Goal: Transaction & Acquisition: Purchase product/service

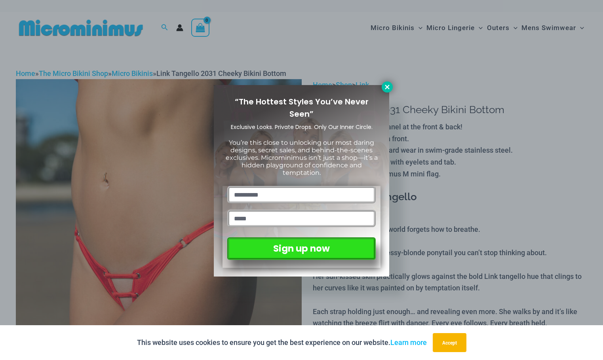
click at [387, 83] on button at bounding box center [387, 87] width 11 height 11
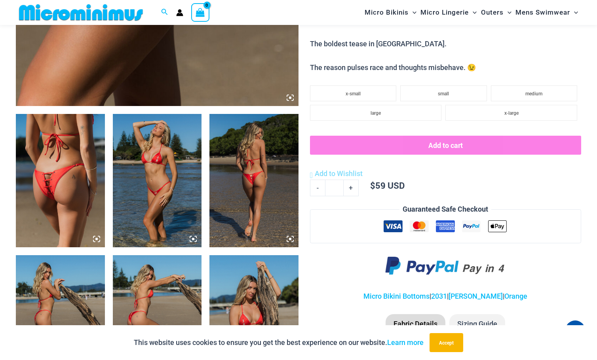
scroll to position [509, 0]
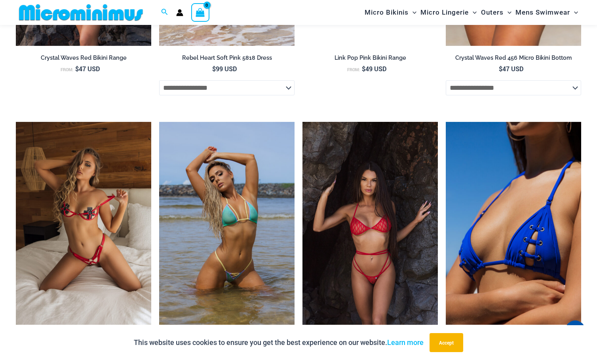
scroll to position [1538, 0]
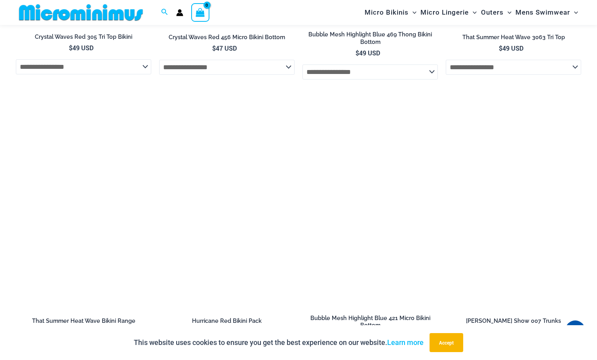
scroll to position [1578, 0]
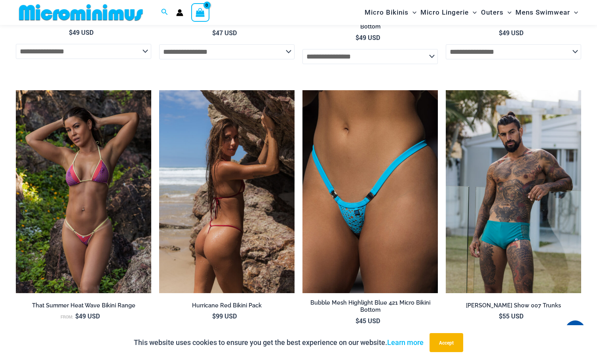
click at [219, 173] on img at bounding box center [226, 191] width 135 height 203
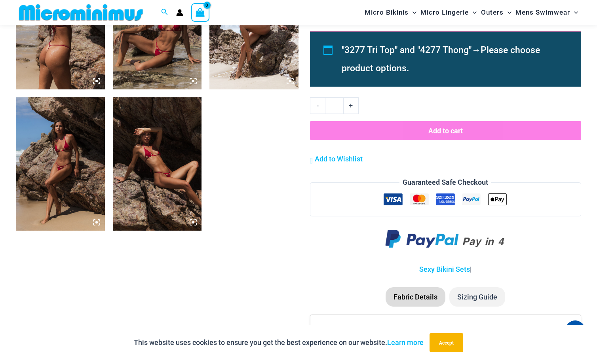
scroll to position [509, 0]
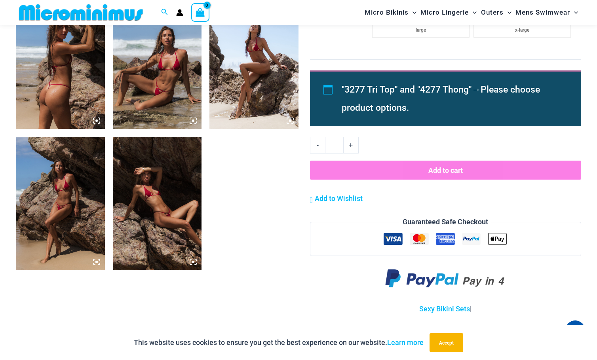
click at [167, 188] on img at bounding box center [157, 203] width 89 height 133
